Goal: Information Seeking & Learning: Find contact information

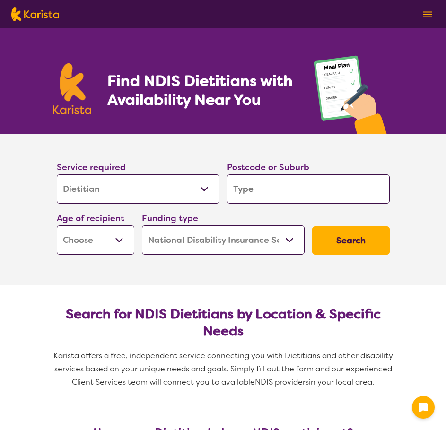
select select "Dietitian"
select select "NDIS"
select select "Dietitian"
select select "NDIS"
drag, startPoint x: 0, startPoint y: 0, endPoint x: 275, endPoint y: 192, distance: 335.4
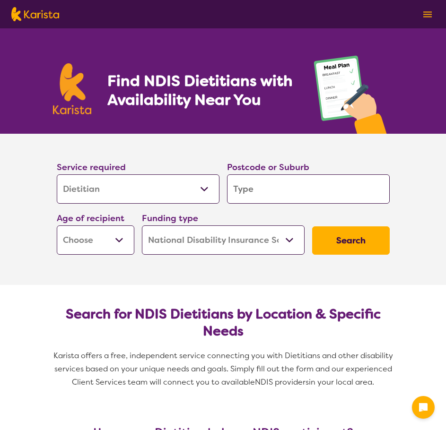
click at [275, 192] on input "search" at bounding box center [308, 189] width 163 height 29
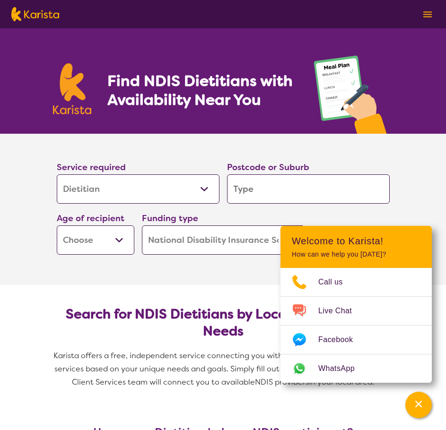
type input "2324"
click at [139, 290] on section "Search for NDIS Dietitians by Location & Specific Needs Karista offers a free, …" at bounding box center [223, 344] width 363 height 118
click at [424, 408] on div "Channel Menu" at bounding box center [418, 405] width 19 height 21
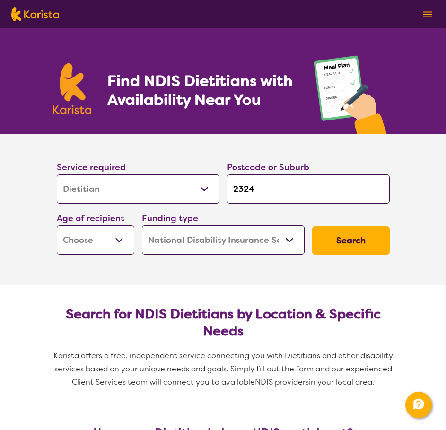
click at [362, 242] on button "Search" at bounding box center [351, 241] width 78 height 28
click at [130, 245] on select "Early Childhood - 0 to 9 Child - 10 to 11 Adolescent - 12 to 17 Adult - 18 to 6…" at bounding box center [96, 240] width 78 height 29
select select "EC"
click at [57, 226] on select "Early Childhood - 0 to 9 Child - 10 to 11 Adolescent - 12 to 17 Adult - 18 to 6…" at bounding box center [96, 240] width 78 height 29
select select "EC"
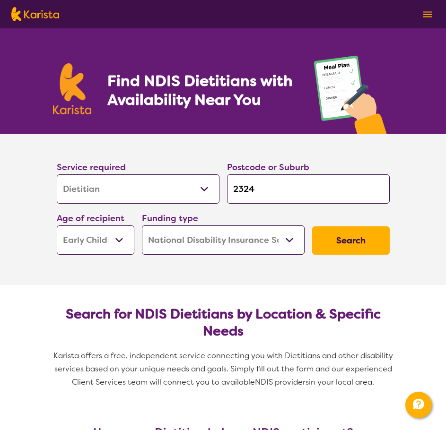
click at [222, 253] on select "Home Care Package (HCP) National Disability Insurance Scheme (NDIS) I don't know" at bounding box center [223, 240] width 163 height 29
click at [242, 247] on select "Home Care Package (HCP) National Disability Insurance Scheme (NDIS) I don't know" at bounding box center [223, 240] width 163 height 29
click at [376, 228] on button "Search" at bounding box center [351, 241] width 78 height 28
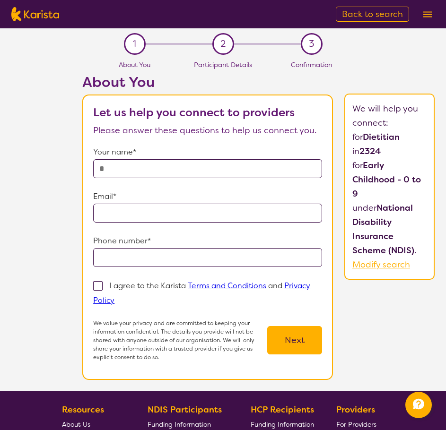
select select "Dietitian"
select select "EC"
select select "NDIS"
select select "Dietitian"
select select "EC"
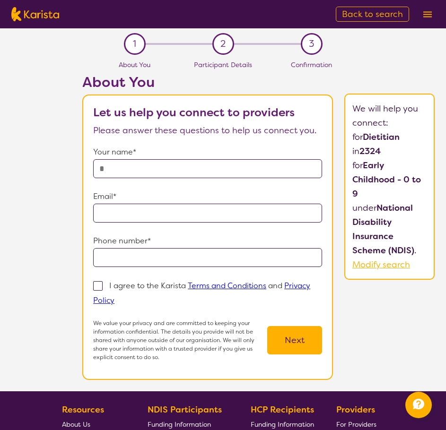
select select "NDIS"
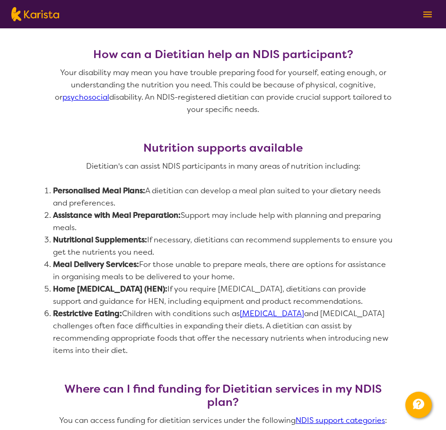
scroll to position [331, 0]
